Goal: Task Accomplishment & Management: Manage account settings

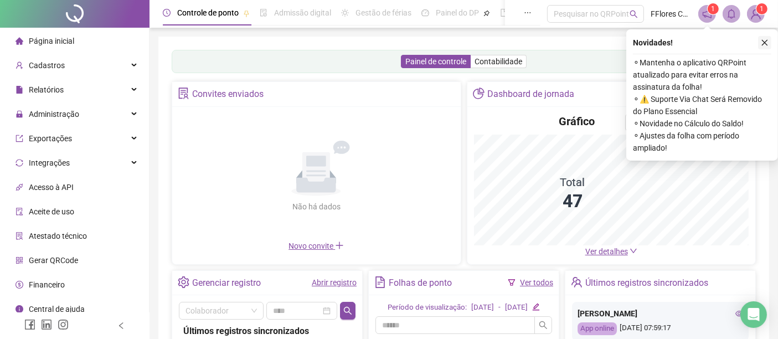
click at [765, 42] on icon "close" at bounding box center [765, 43] width 8 height 8
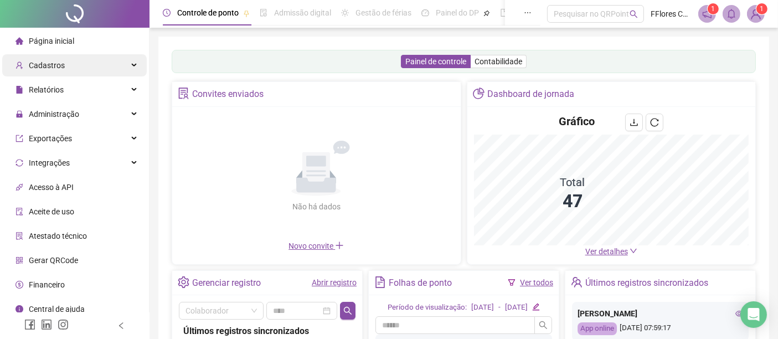
click at [45, 67] on span "Cadastros" at bounding box center [47, 65] width 36 height 9
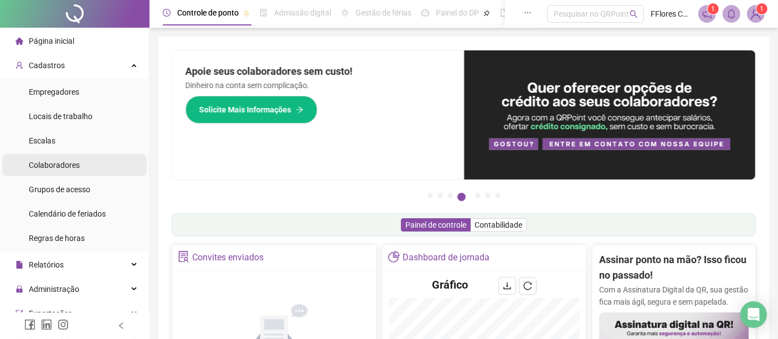
scroll to position [182, 0]
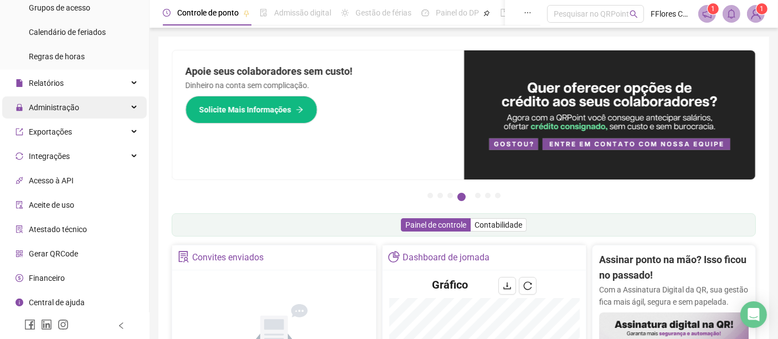
click at [66, 105] on span "Administração" at bounding box center [54, 107] width 50 height 9
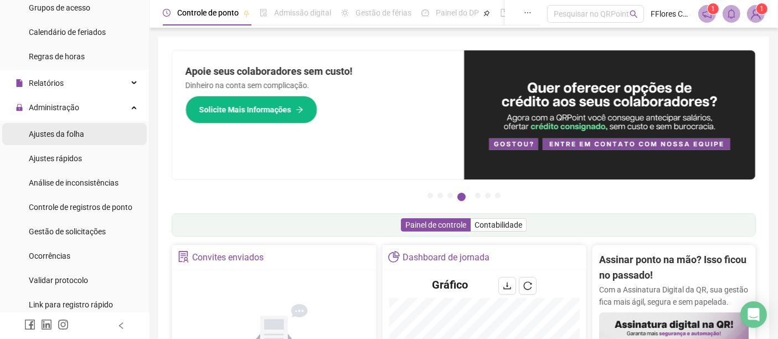
click at [64, 139] on div "Ajustes da folha" at bounding box center [56, 134] width 55 height 22
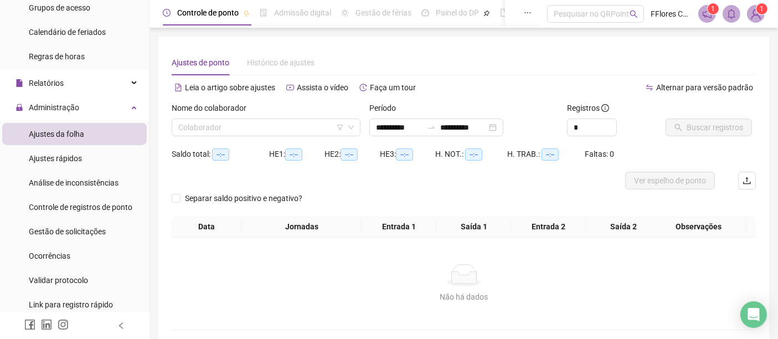
scroll to position [244, 0]
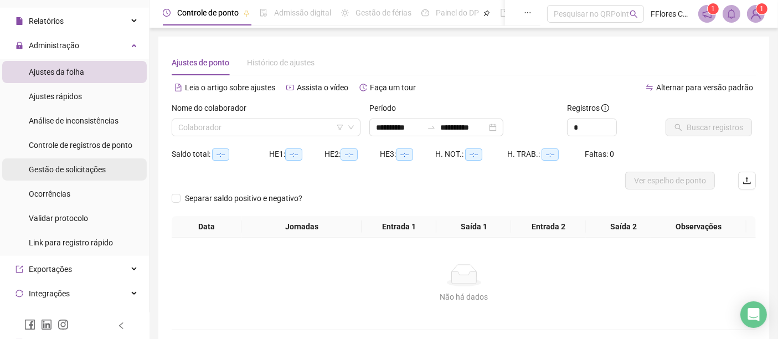
click at [46, 167] on span "Gestão de solicitações" at bounding box center [67, 169] width 77 height 9
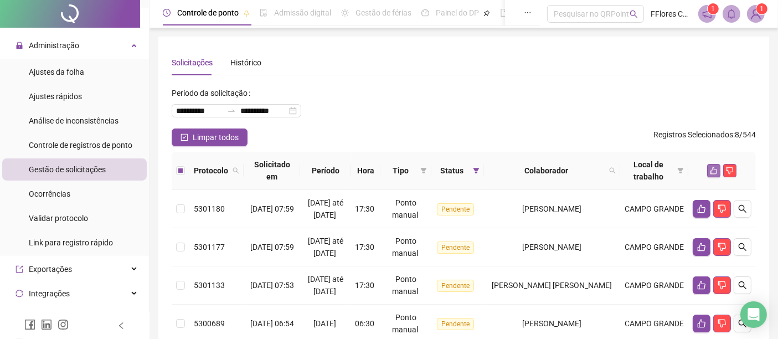
click at [715, 167] on icon "like" at bounding box center [714, 171] width 8 height 8
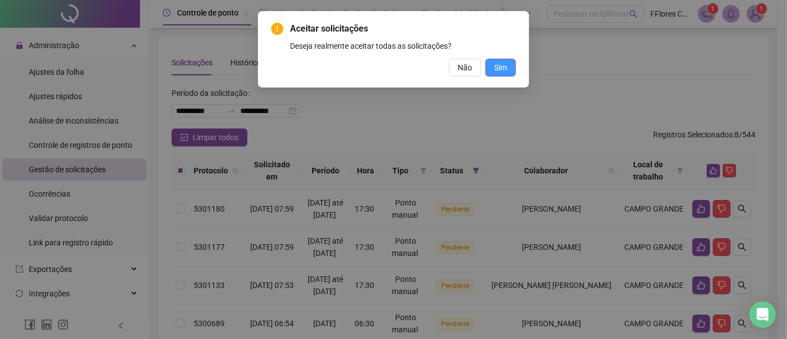
click at [501, 67] on span "Sim" at bounding box center [500, 67] width 13 height 12
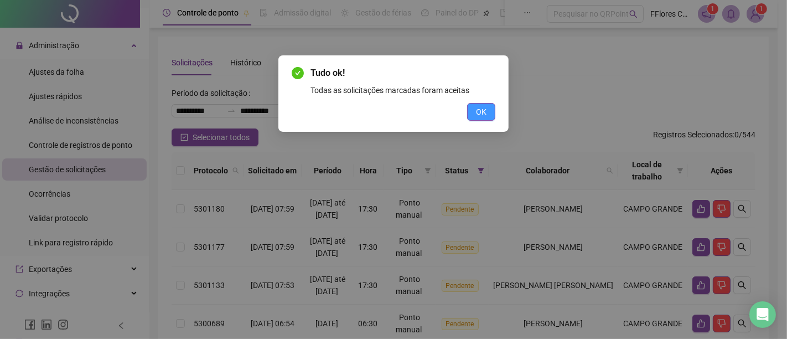
click at [475, 116] on button "OK" at bounding box center [481, 112] width 28 height 18
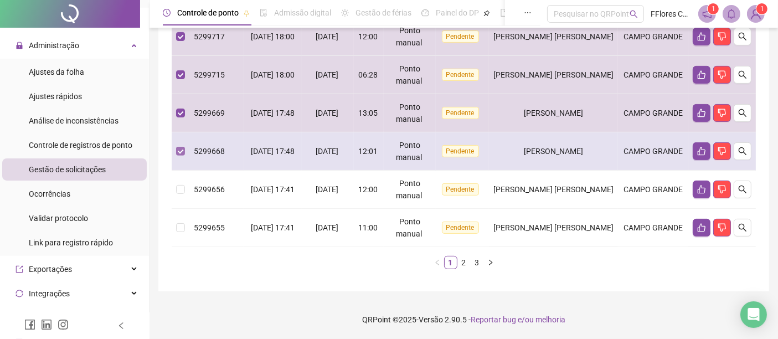
scroll to position [430, 0]
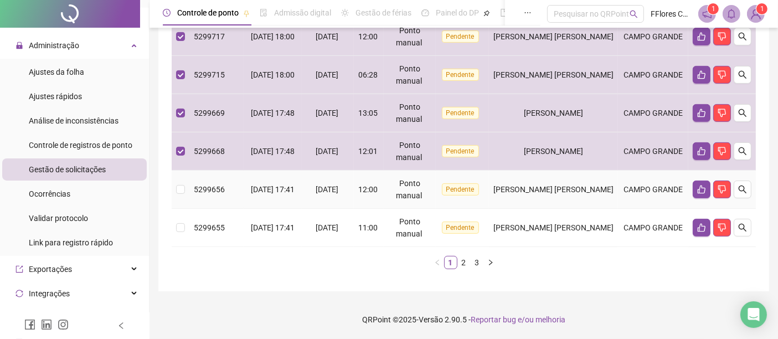
drag, startPoint x: 174, startPoint y: 193, endPoint x: 175, endPoint y: 198, distance: 5.8
click at [174, 193] on td at bounding box center [181, 189] width 18 height 38
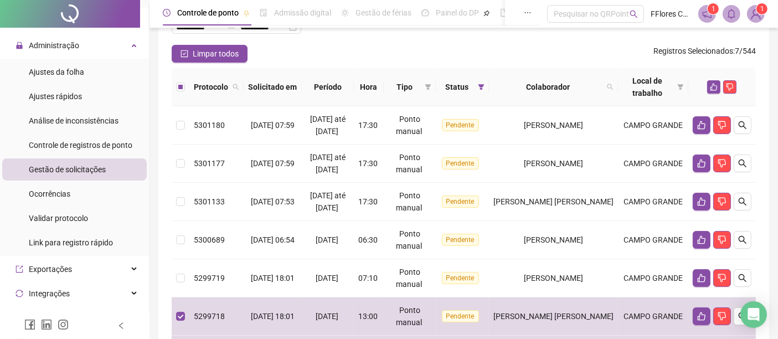
scroll to position [0, 0]
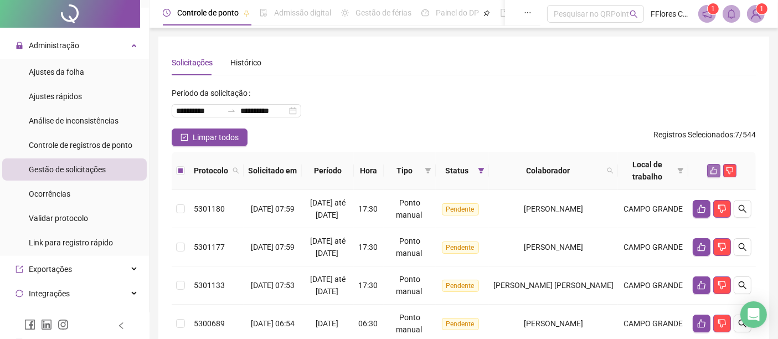
click at [710, 170] on icon "like" at bounding box center [713, 170] width 7 height 7
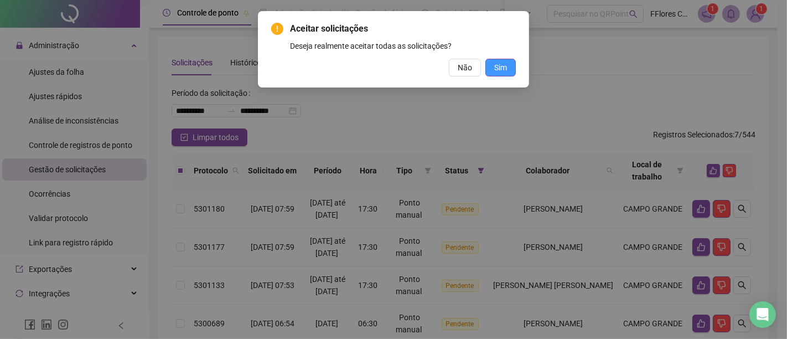
click at [506, 64] on span "Sim" at bounding box center [500, 67] width 13 height 12
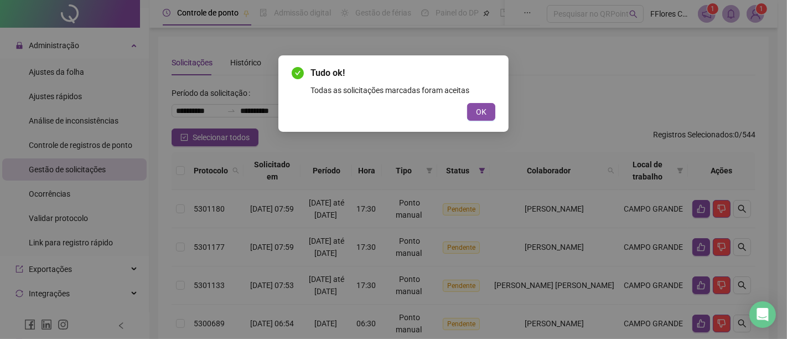
click at [479, 113] on span "OK" at bounding box center [481, 112] width 11 height 12
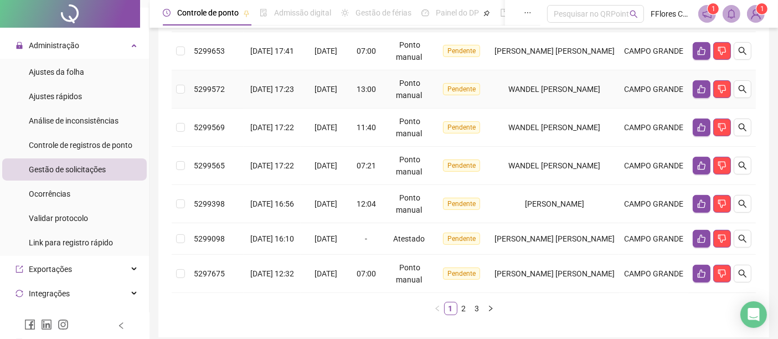
scroll to position [435, 0]
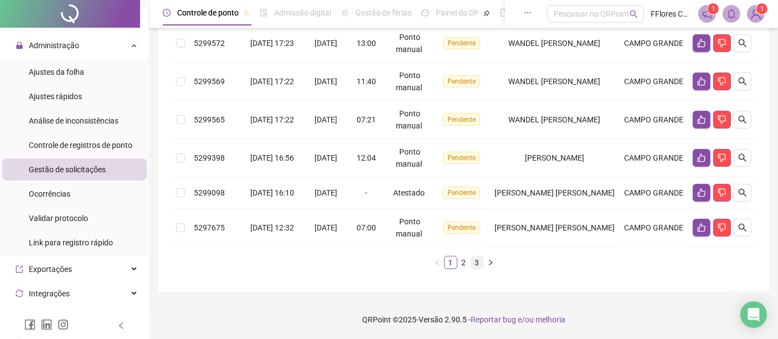
click at [478, 263] on link "3" at bounding box center [477, 262] width 12 height 12
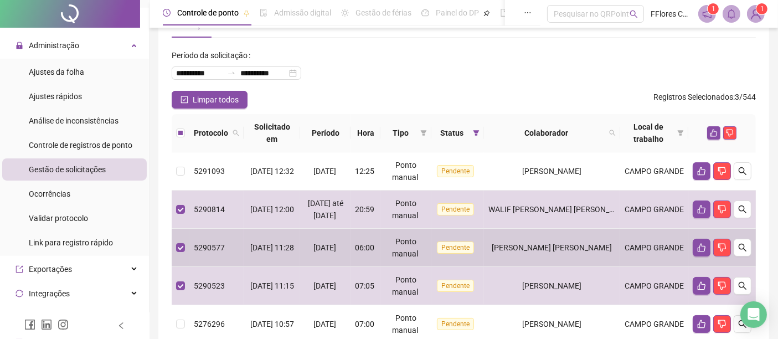
scroll to position [0, 0]
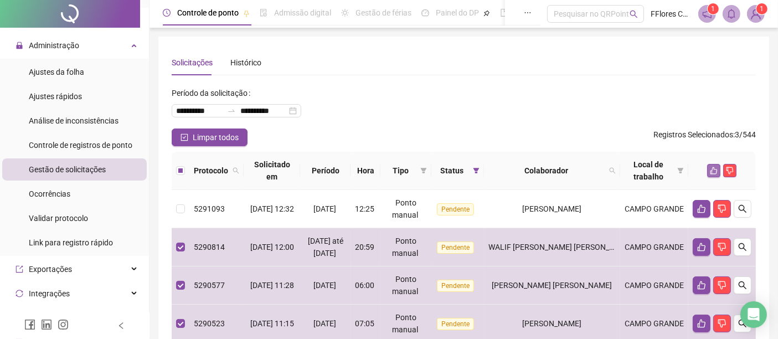
click at [711, 171] on icon "like" at bounding box center [713, 170] width 7 height 7
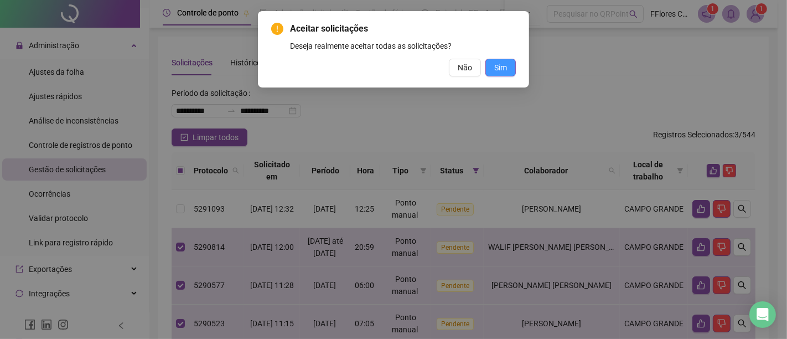
click at [504, 70] on span "Sim" at bounding box center [500, 67] width 13 height 12
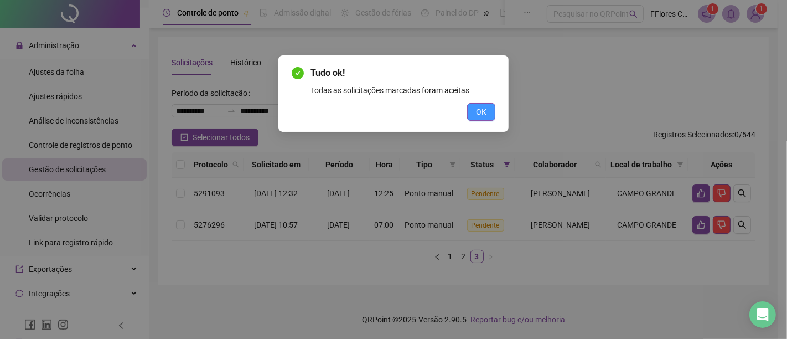
click at [471, 105] on button "OK" at bounding box center [481, 112] width 28 height 18
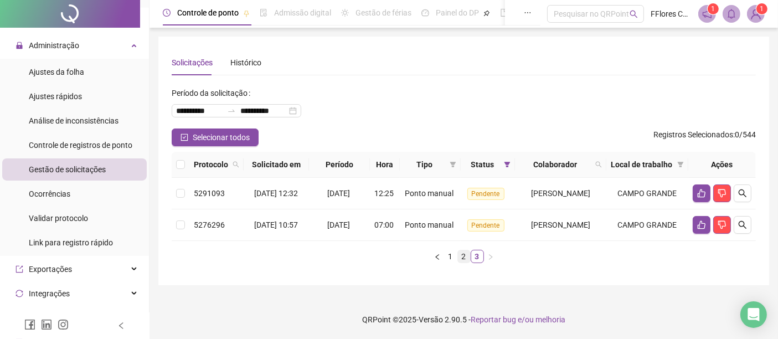
click at [462, 262] on link "2" at bounding box center [464, 256] width 12 height 12
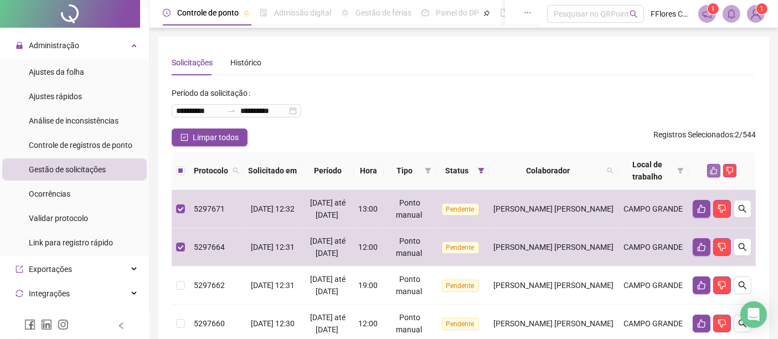
click at [713, 168] on icon "like" at bounding box center [714, 171] width 8 height 8
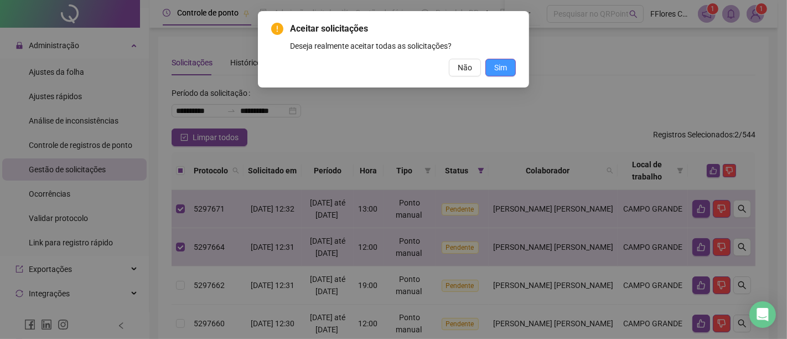
click at [505, 62] on span "Sim" at bounding box center [500, 67] width 13 height 12
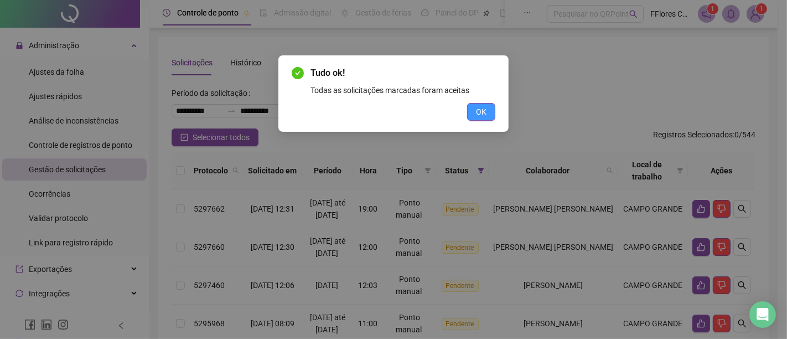
click at [479, 106] on span "OK" at bounding box center [481, 112] width 11 height 12
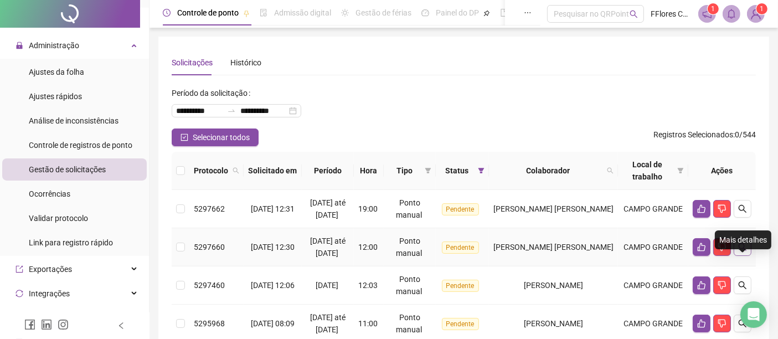
click at [744, 251] on icon "search" at bounding box center [742, 247] width 8 height 8
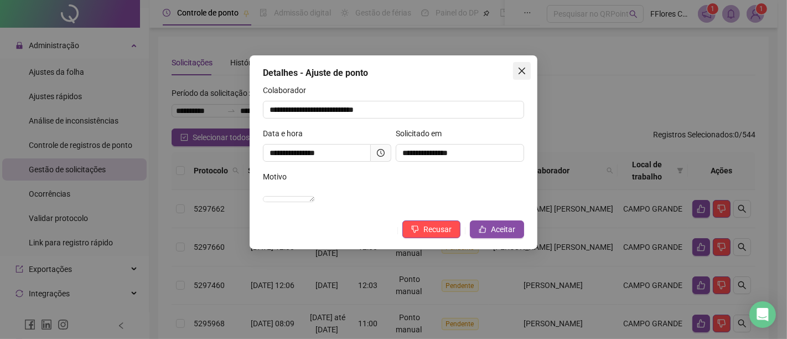
click at [524, 71] on icon "close" at bounding box center [522, 70] width 9 height 9
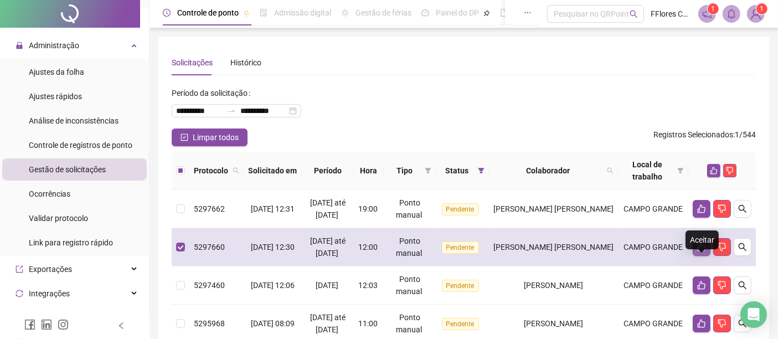
click at [699, 251] on icon "like" at bounding box center [701, 246] width 9 height 9
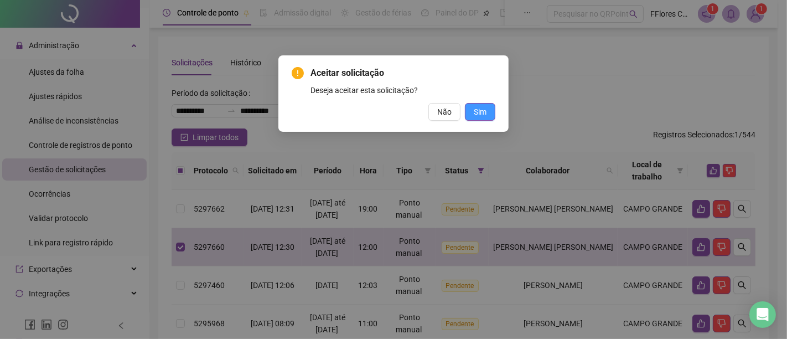
click at [493, 105] on button "Sim" at bounding box center [480, 112] width 30 height 18
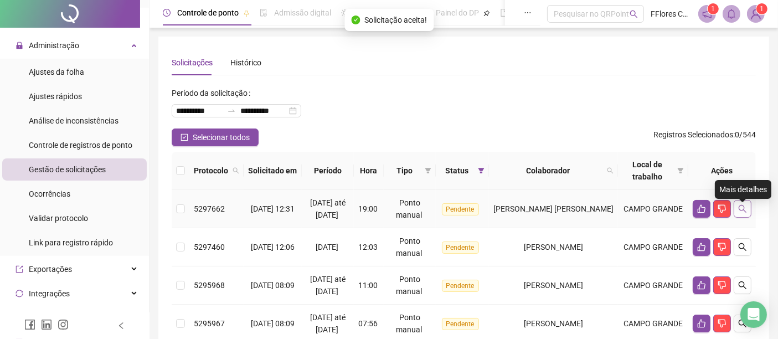
click at [744, 213] on icon "search" at bounding box center [742, 208] width 9 height 9
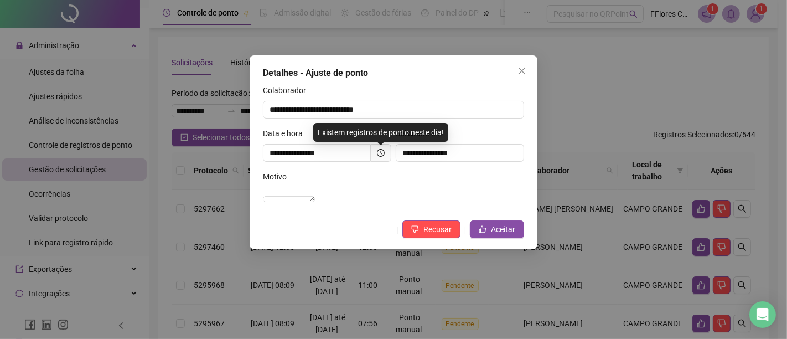
click at [521, 70] on icon "close" at bounding box center [522, 70] width 9 height 9
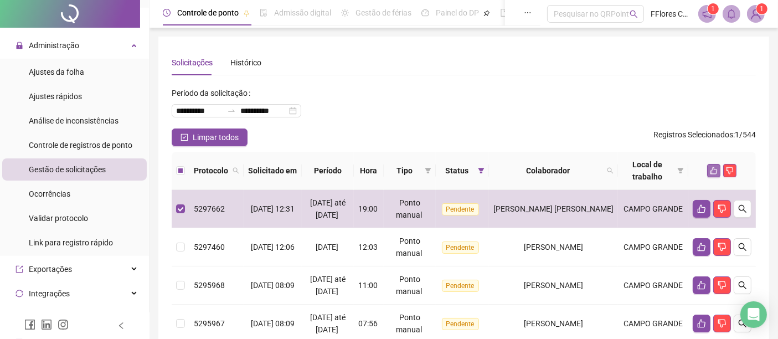
click at [711, 170] on icon "like" at bounding box center [713, 170] width 7 height 7
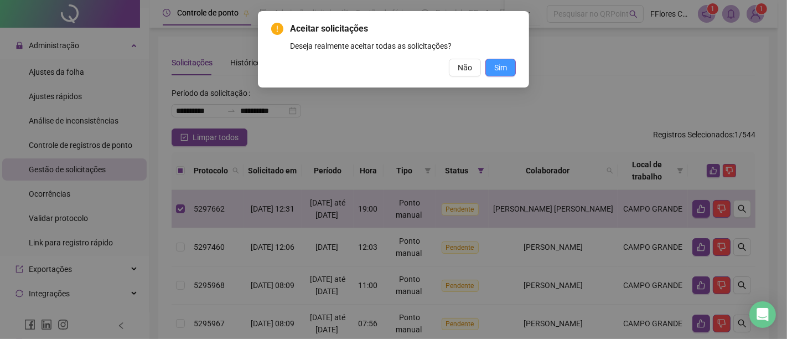
click at [499, 65] on span "Sim" at bounding box center [500, 67] width 13 height 12
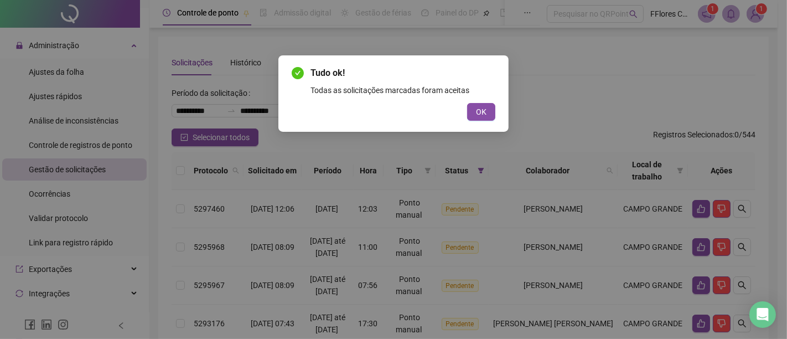
click at [477, 102] on div "Tudo ok! Todas as solicitações marcadas foram aceitas OK" at bounding box center [394, 93] width 204 height 54
click at [480, 108] on span "OK" at bounding box center [481, 112] width 11 height 12
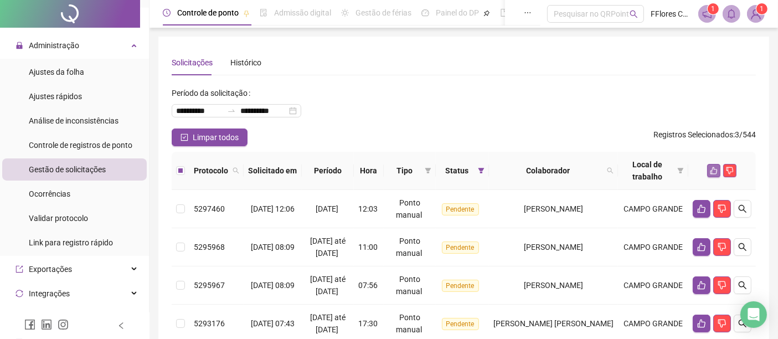
click at [710, 168] on icon "like" at bounding box center [714, 171] width 8 height 8
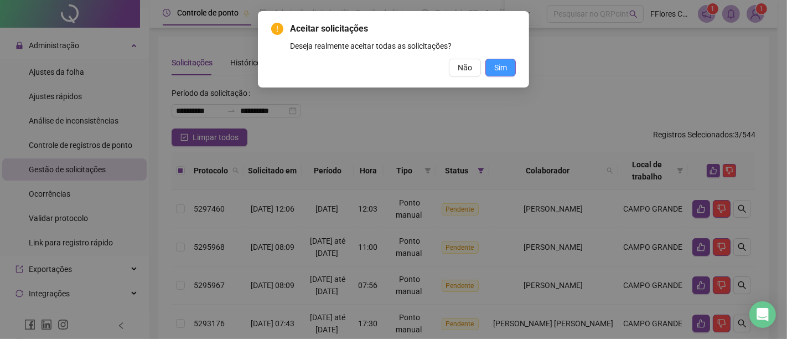
click at [506, 65] on span "Sim" at bounding box center [500, 67] width 13 height 12
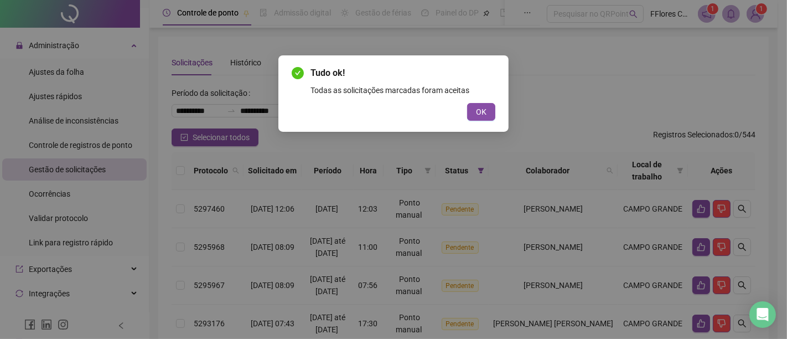
click at [481, 108] on span "OK" at bounding box center [481, 112] width 11 height 12
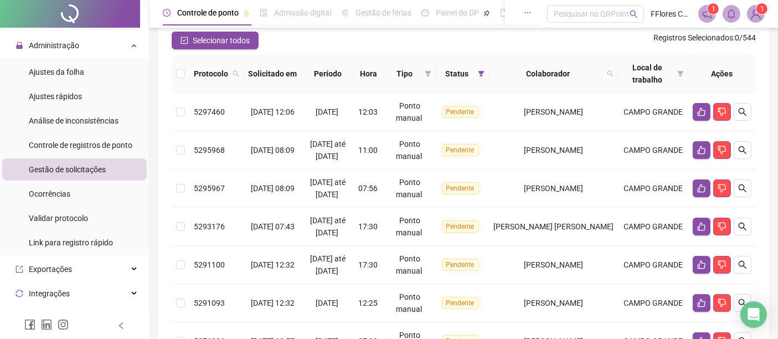
scroll to position [246, 0]
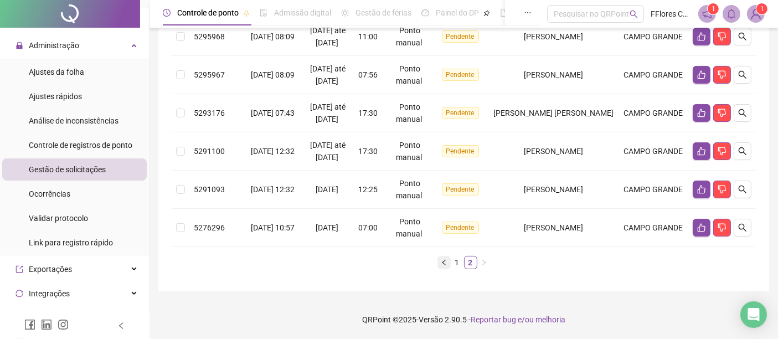
click at [446, 266] on icon "left" at bounding box center [444, 262] width 7 height 7
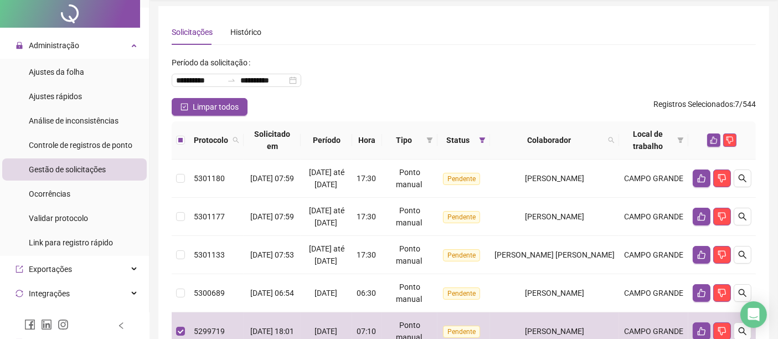
scroll to position [0, 0]
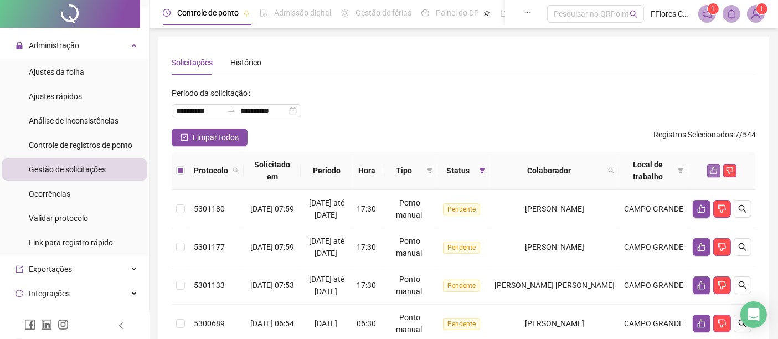
click at [718, 170] on button "button" at bounding box center [713, 170] width 13 height 13
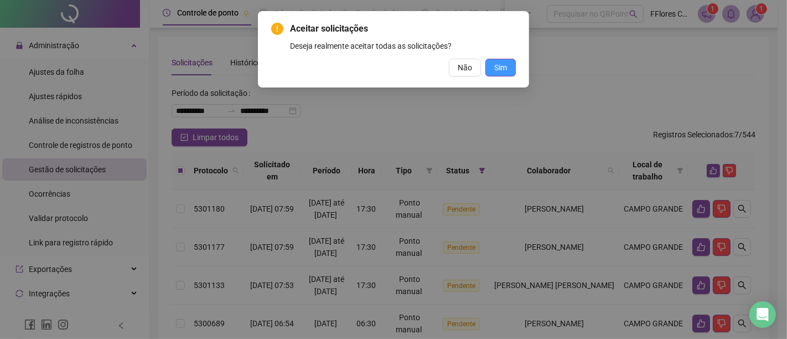
click at [506, 62] on span "Sim" at bounding box center [500, 67] width 13 height 12
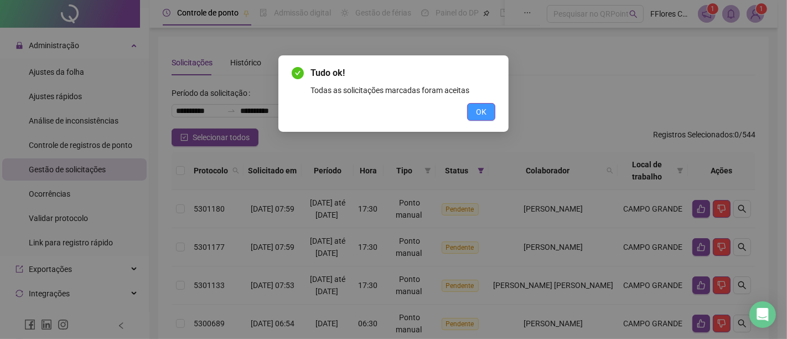
click at [482, 107] on span "OK" at bounding box center [481, 112] width 11 height 12
